Goal: Task Accomplishment & Management: Use online tool/utility

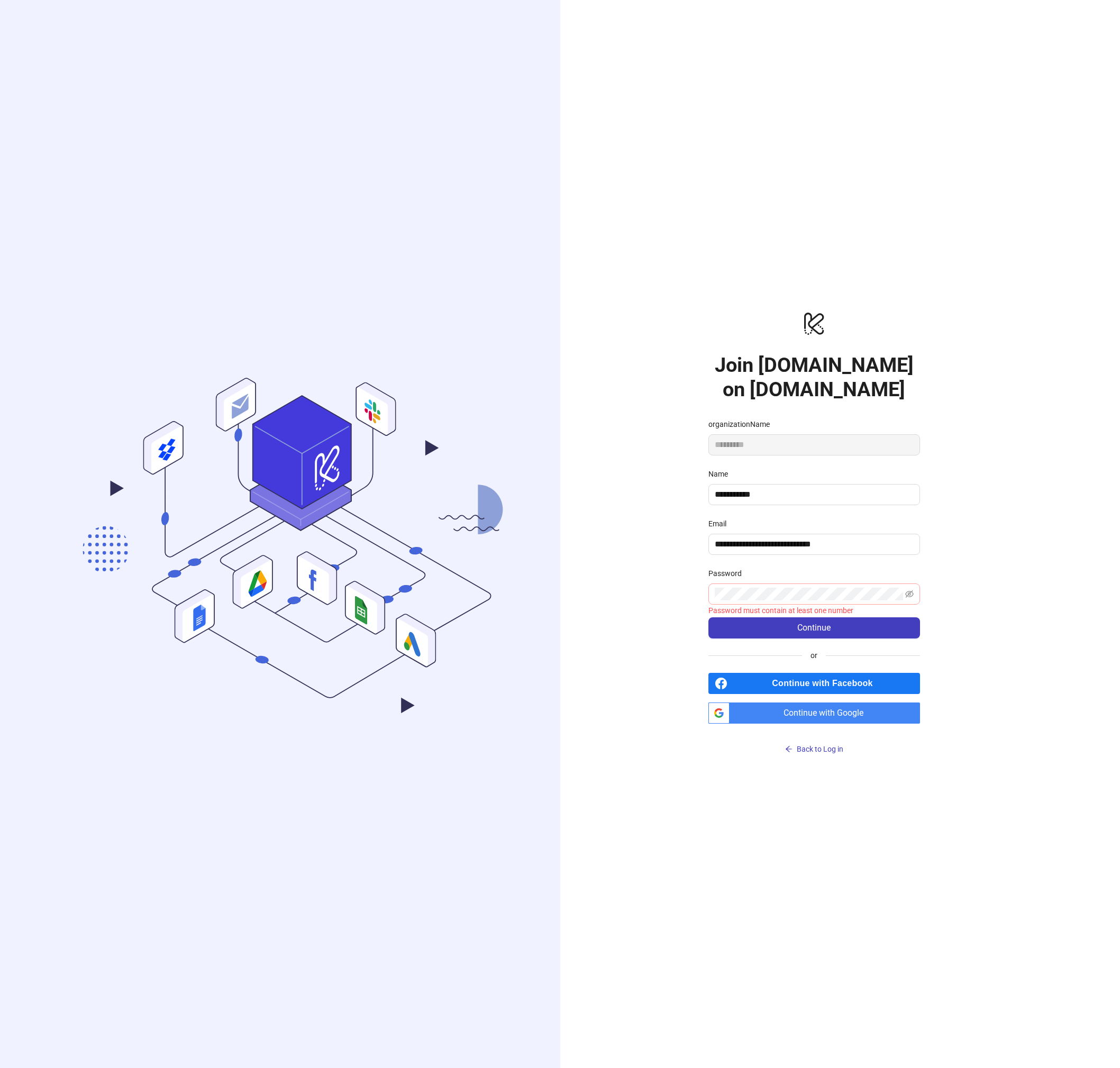
click at [917, 592] on span at bounding box center [814, 593] width 211 height 21
click at [909, 593] on icon "eye-invisible" at bounding box center [910, 594] width 8 height 8
click at [866, 624] on button "Continue" at bounding box center [814, 628] width 211 height 21
click at [856, 624] on button "Continue" at bounding box center [814, 628] width 211 height 21
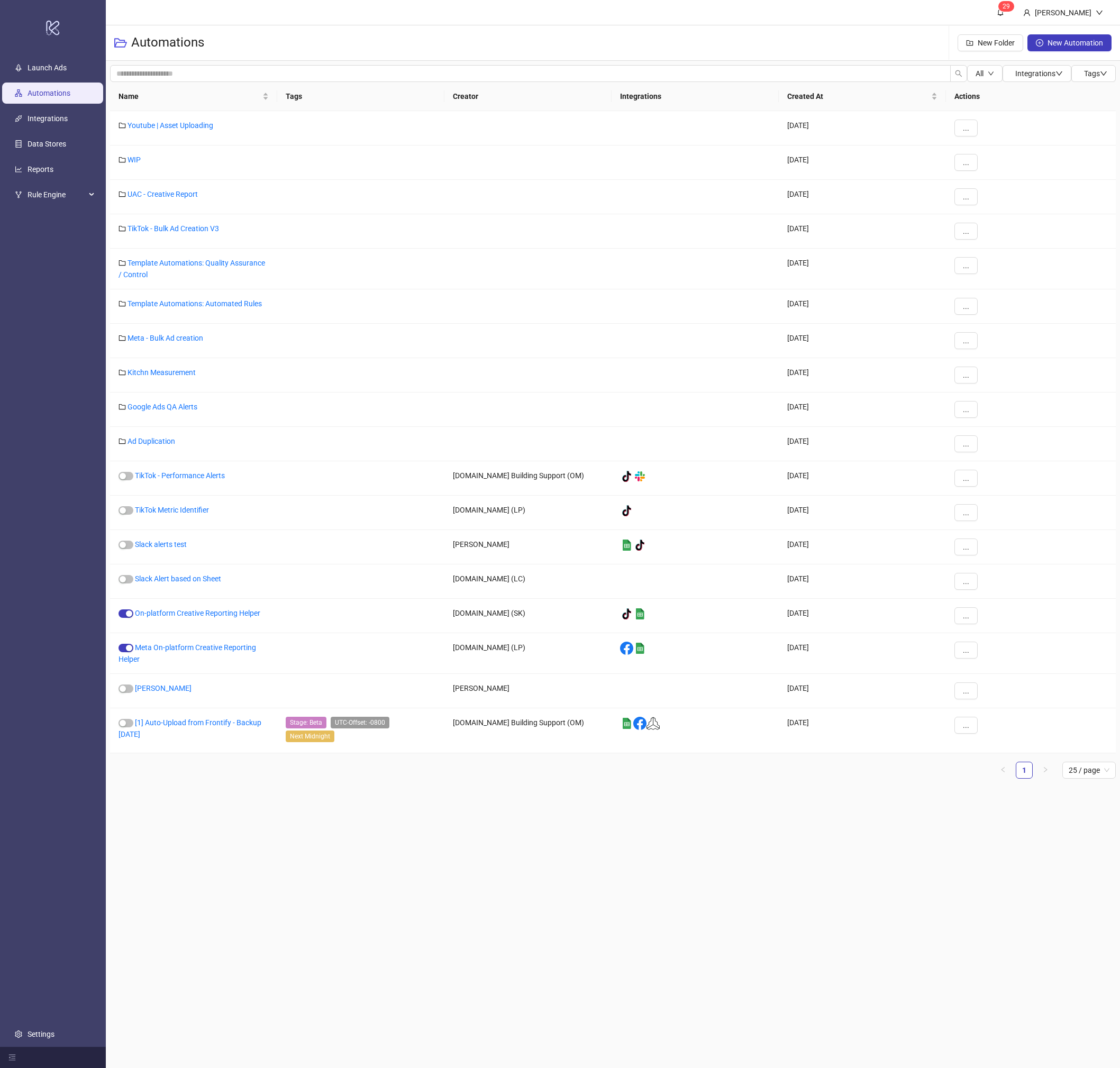
click at [629, 30] on div "Automations New Folder New Automation" at bounding box center [613, 43] width 1014 height 35
click at [183, 124] on link "Youtube | Asset Uploading" at bounding box center [170, 125] width 85 height 8
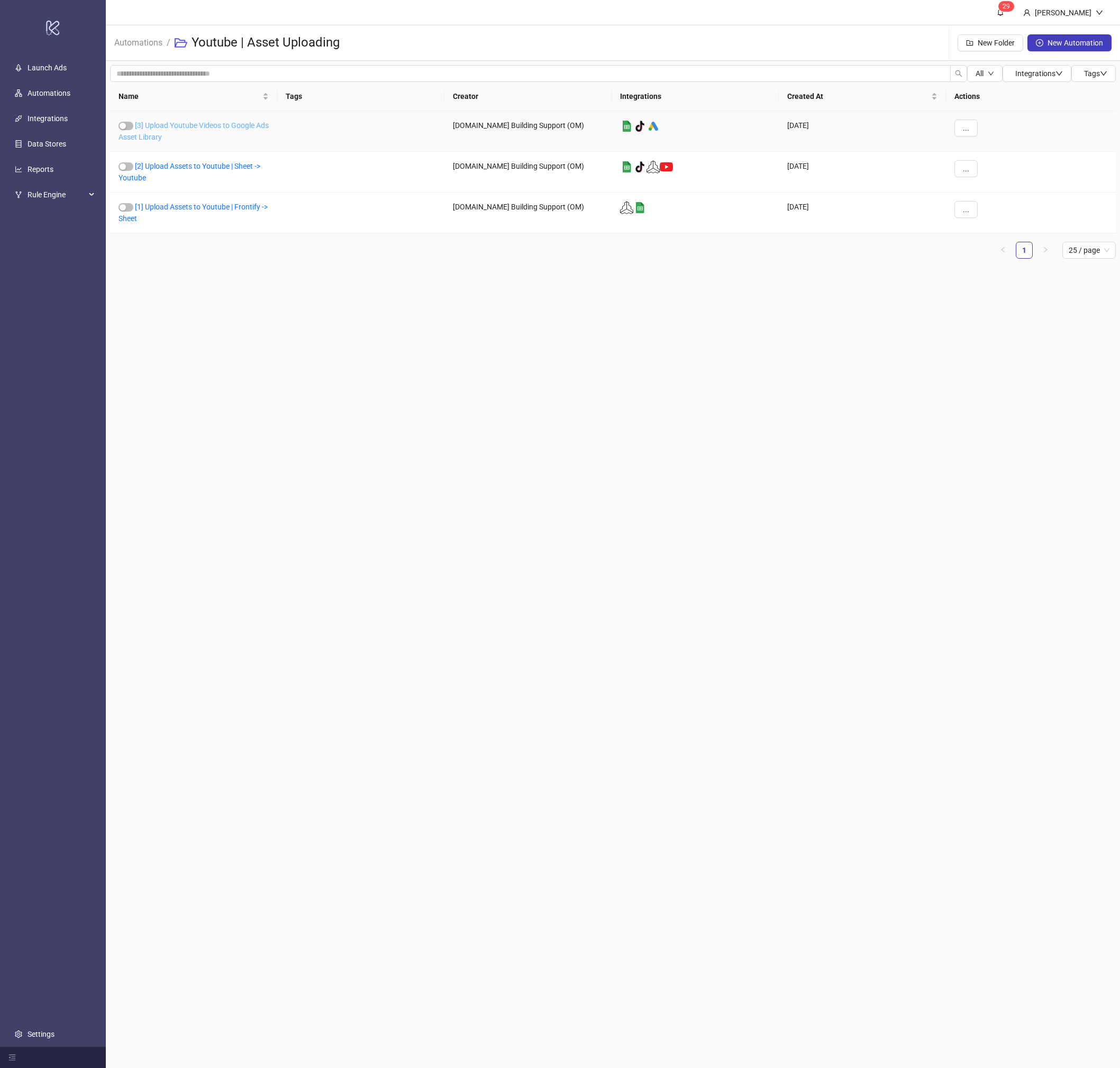
click at [243, 128] on link "[3] Upload Youtube Videos to Google Ads Asset Library" at bounding box center [194, 131] width 150 height 20
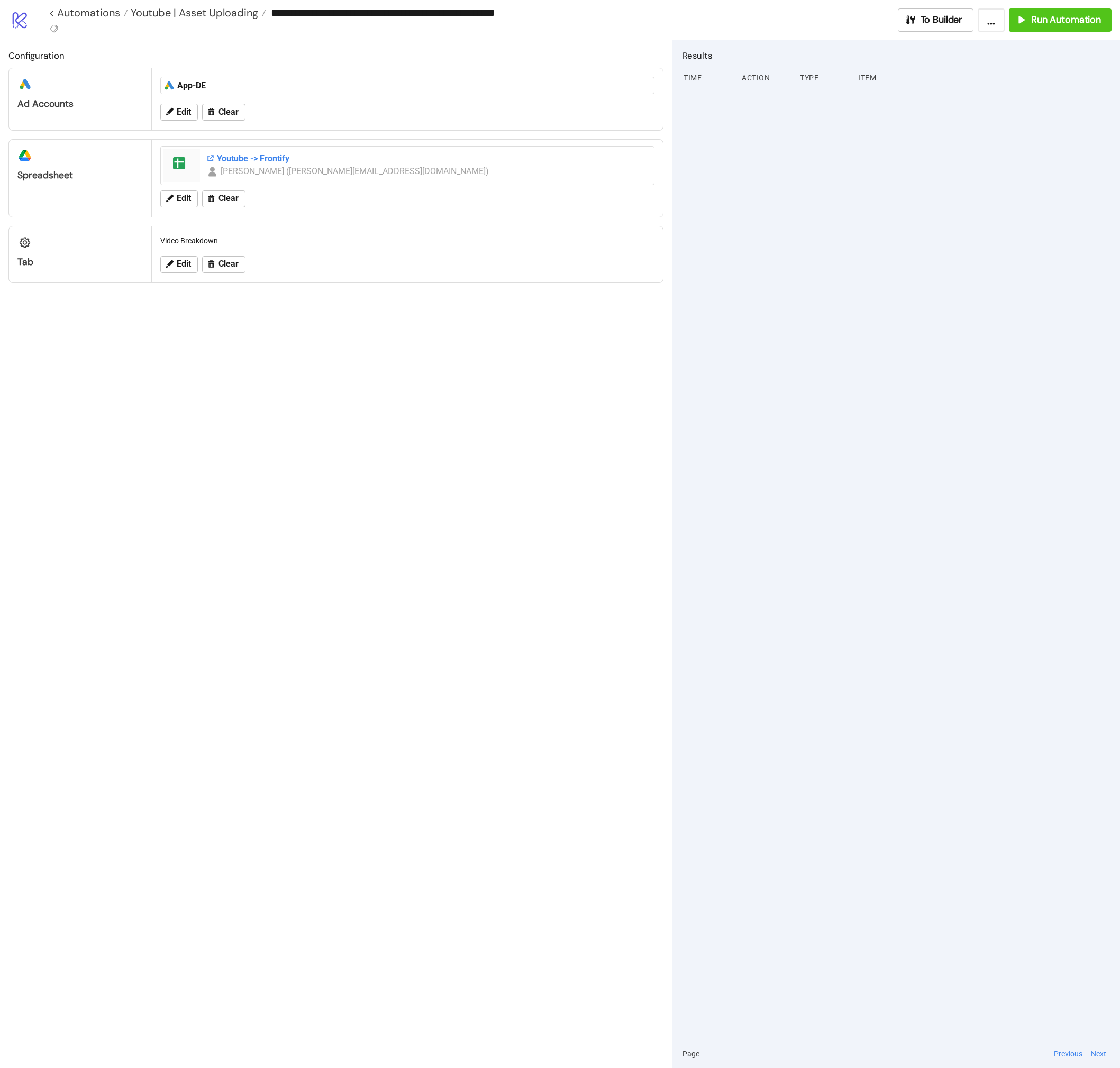
click at [248, 155] on div "Youtube -> Frontify" at bounding box center [427, 159] width 441 height 12
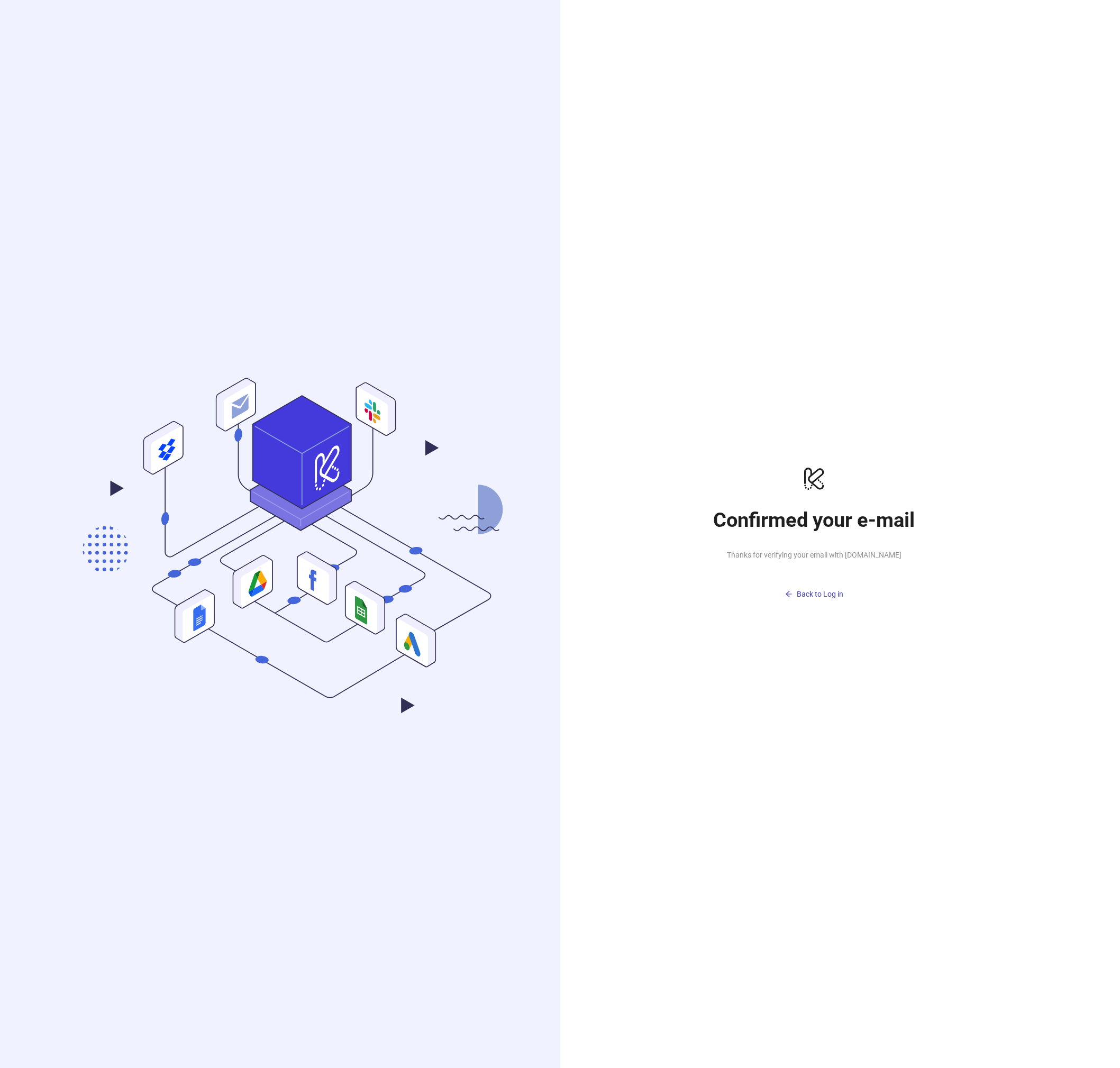
drag, startPoint x: 565, startPoint y: 239, endPoint x: 510, endPoint y: 165, distance: 92.2
click at [565, 238] on div "logo/logo-mobile Confirmed your e-mail Thanks for verifying your email with [DO…" at bounding box center [814, 534] width 508 height 1068
click at [505, 150] on div ".cls-1,.cls-11,.cls-2,.cls-9{fill:none;}.cls-10,.cls-2,.cls-7,.cls-8{stroke:#31…" at bounding box center [280, 534] width 560 height 1068
